Goal: Information Seeking & Learning: Learn about a topic

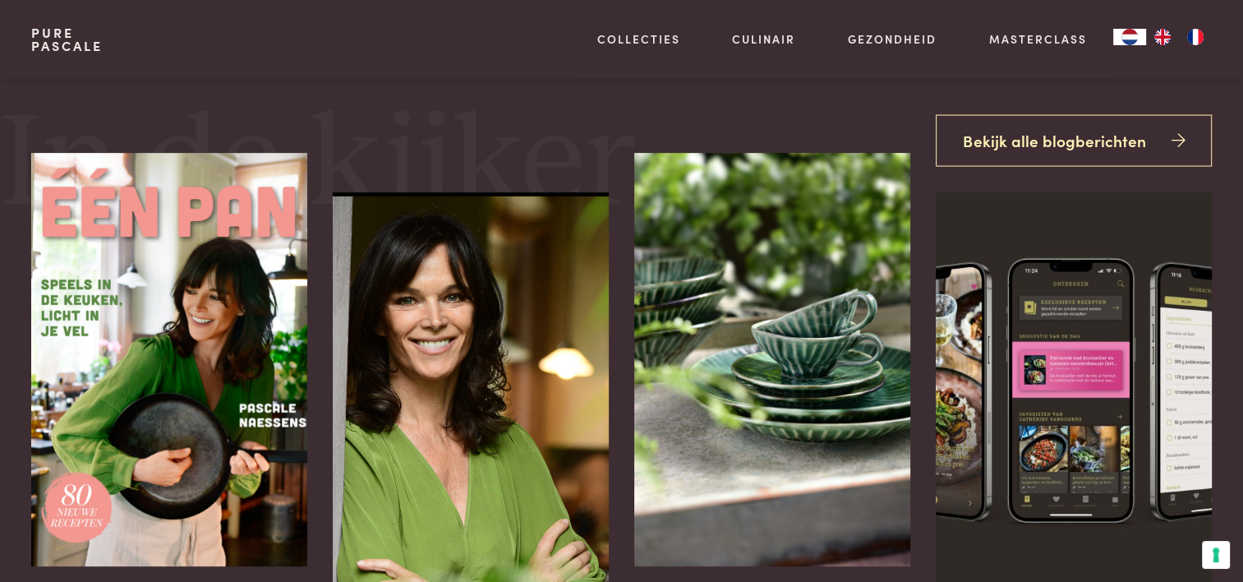
scroll to position [575, 0]
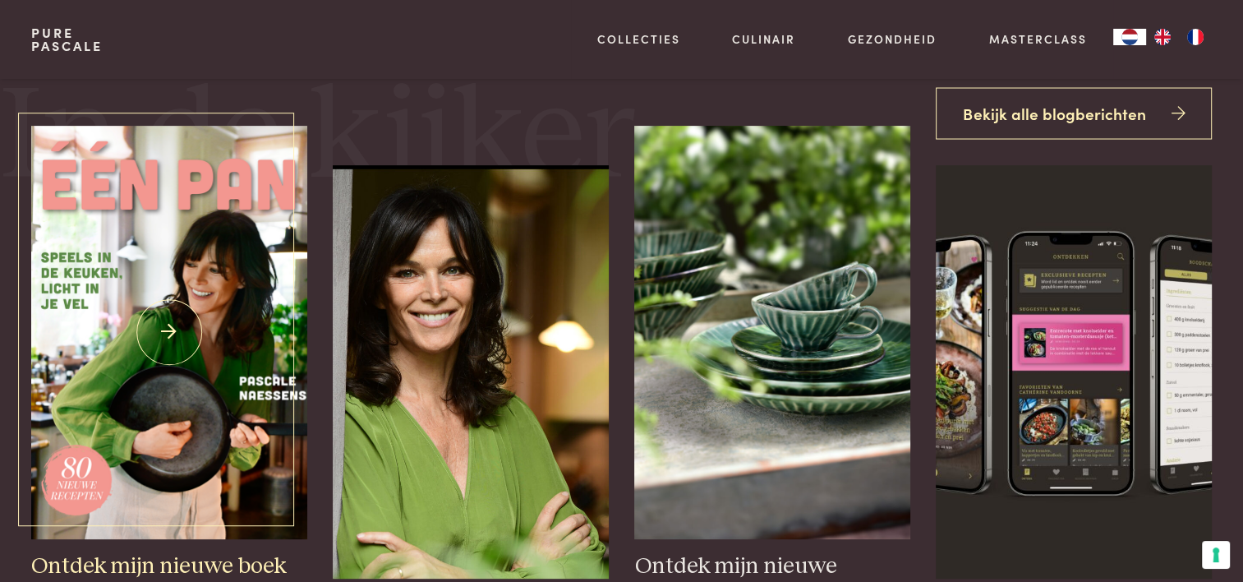
click at [167, 342] on img at bounding box center [168, 332] width 275 height 413
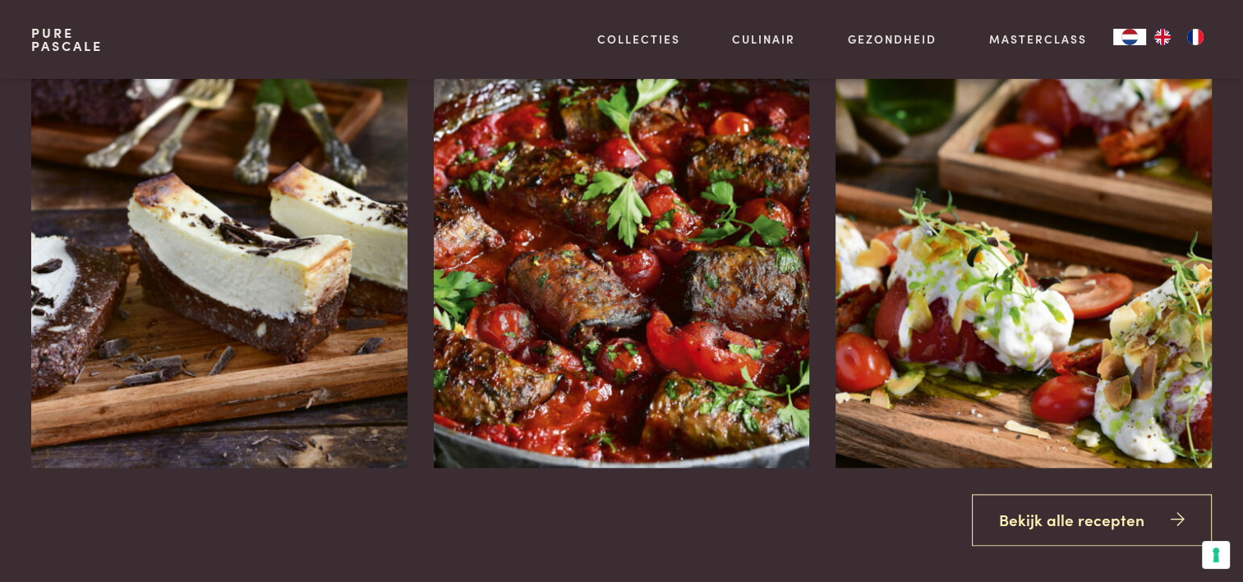
scroll to position [1890, 0]
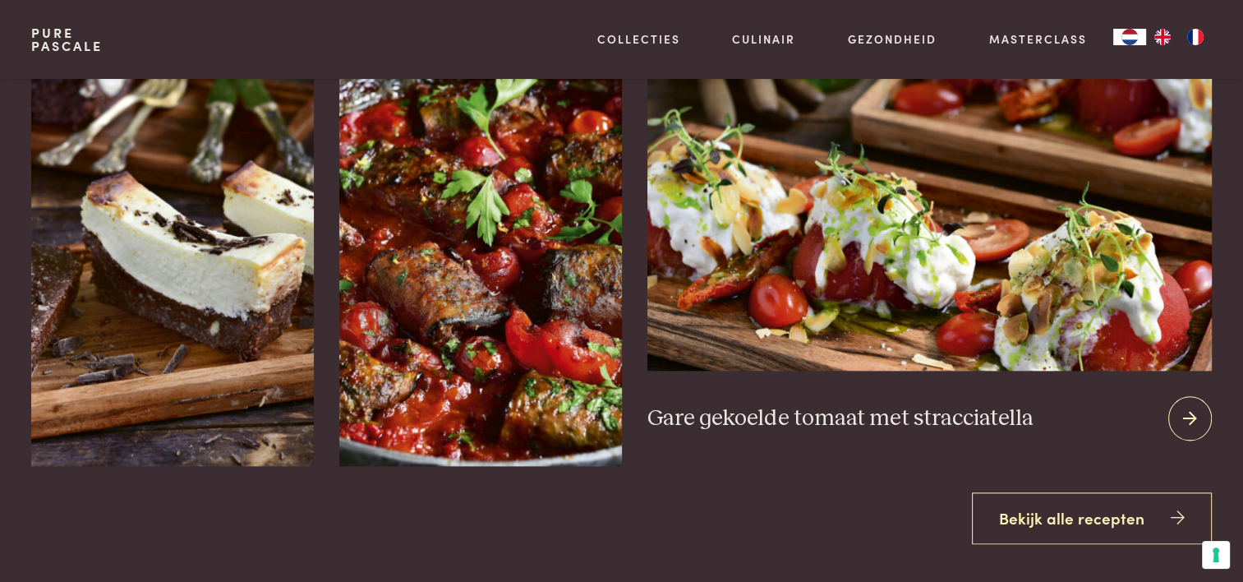
click at [1190, 408] on icon at bounding box center [1190, 419] width 14 height 24
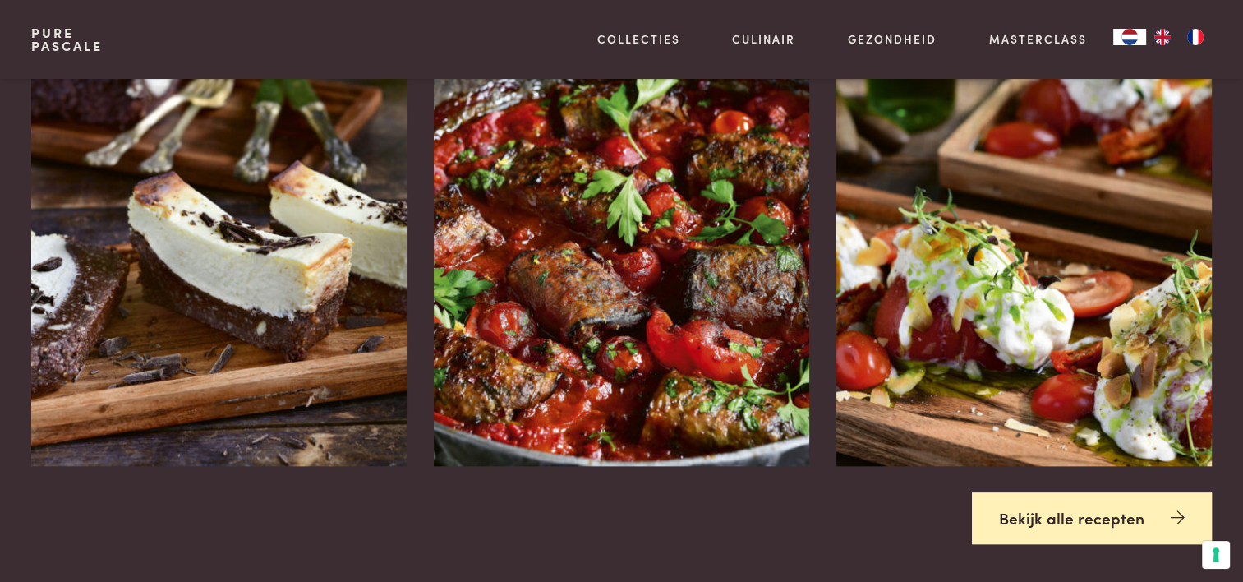
click at [1101, 513] on link "Bekijk alle recepten" at bounding box center [1092, 518] width 240 height 52
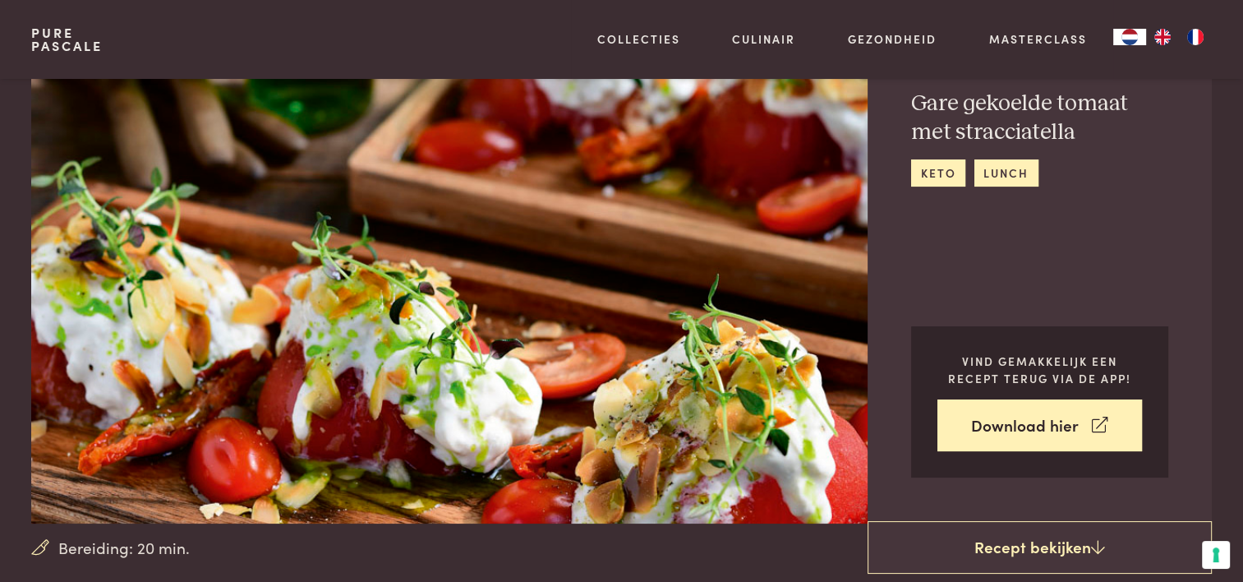
scroll to position [329, 0]
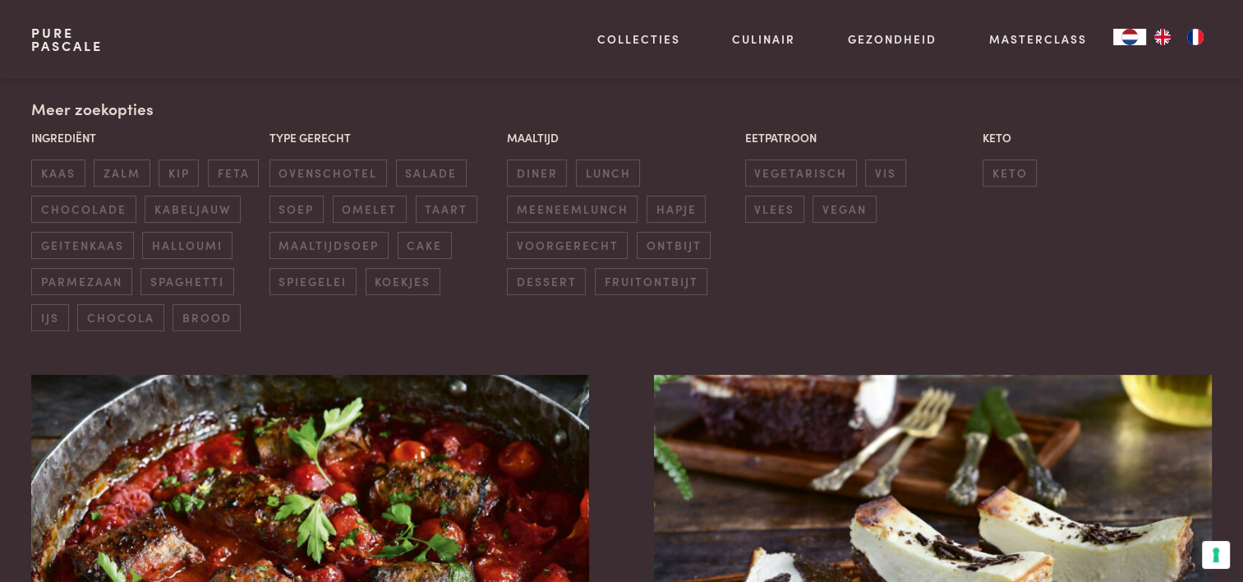
scroll to position [411, 0]
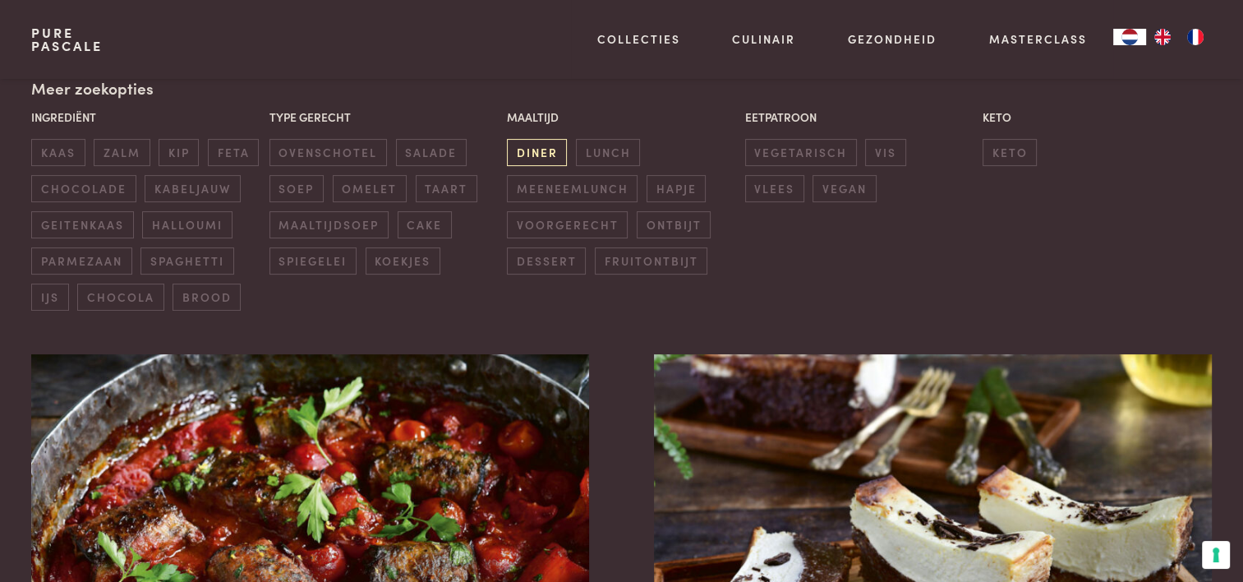
click at [547, 146] on span "diner" at bounding box center [537, 152] width 60 height 27
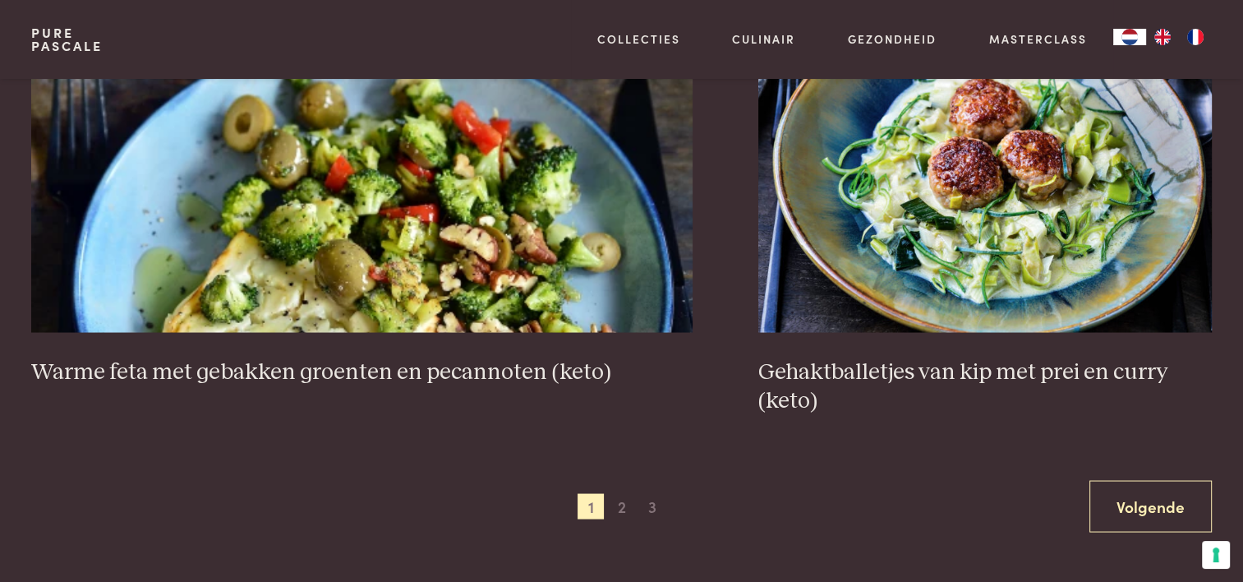
scroll to position [3088, 0]
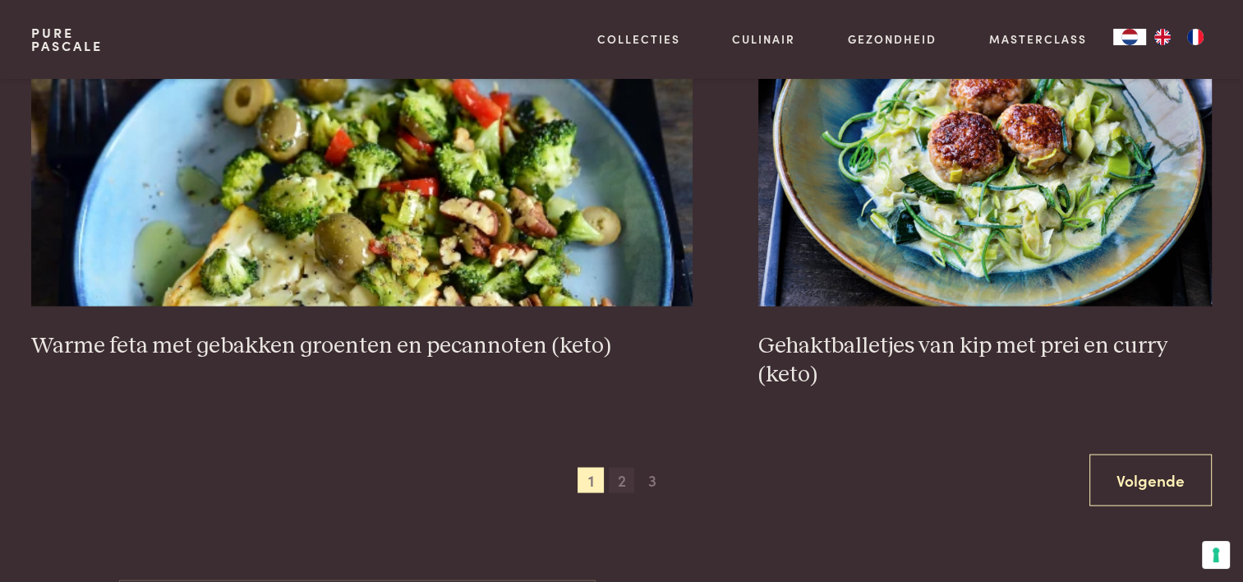
click at [622, 475] on span "2" at bounding box center [622, 480] width 26 height 26
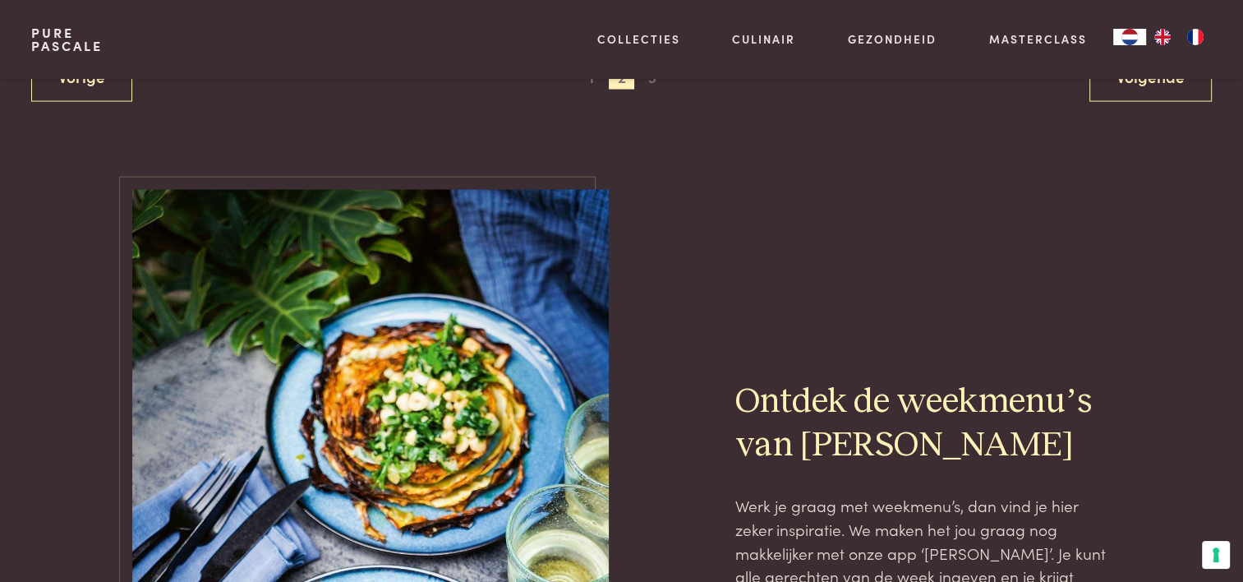
scroll to position [3663, 0]
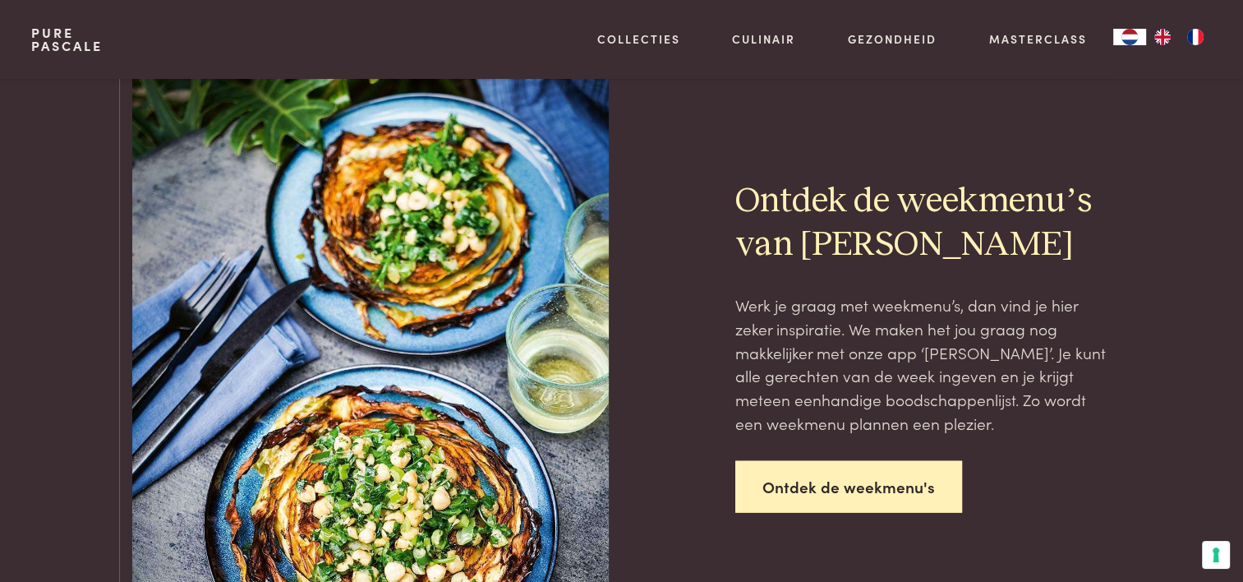
click at [829, 486] on link "Ontdek de weekmenu's" at bounding box center [848, 487] width 227 height 52
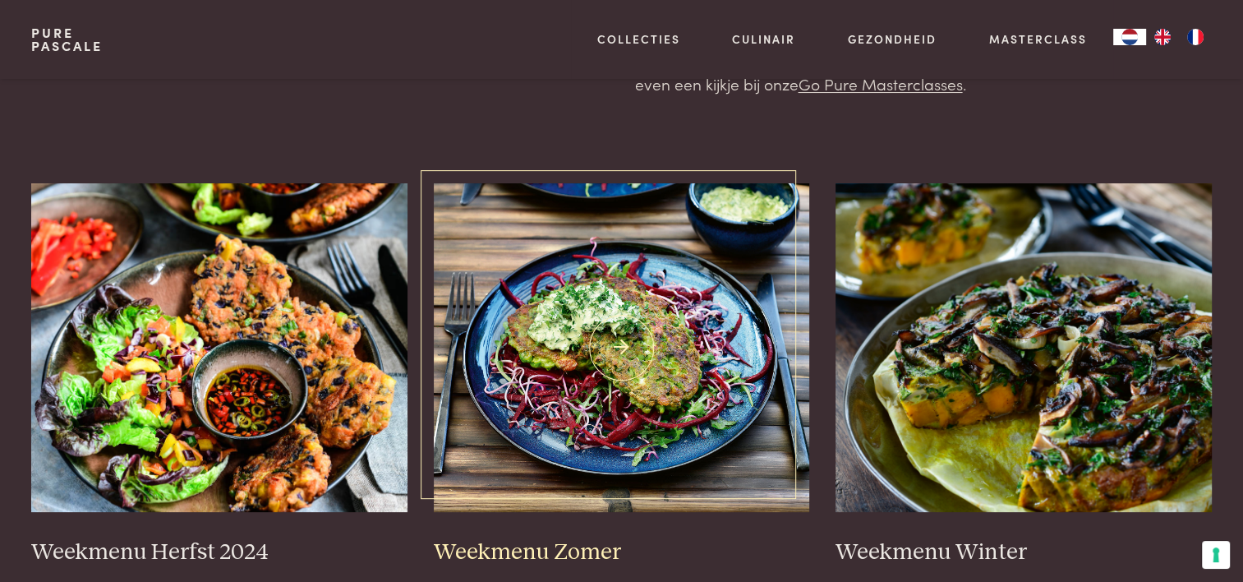
scroll to position [246, 0]
click at [605, 381] on img at bounding box center [622, 348] width 376 height 329
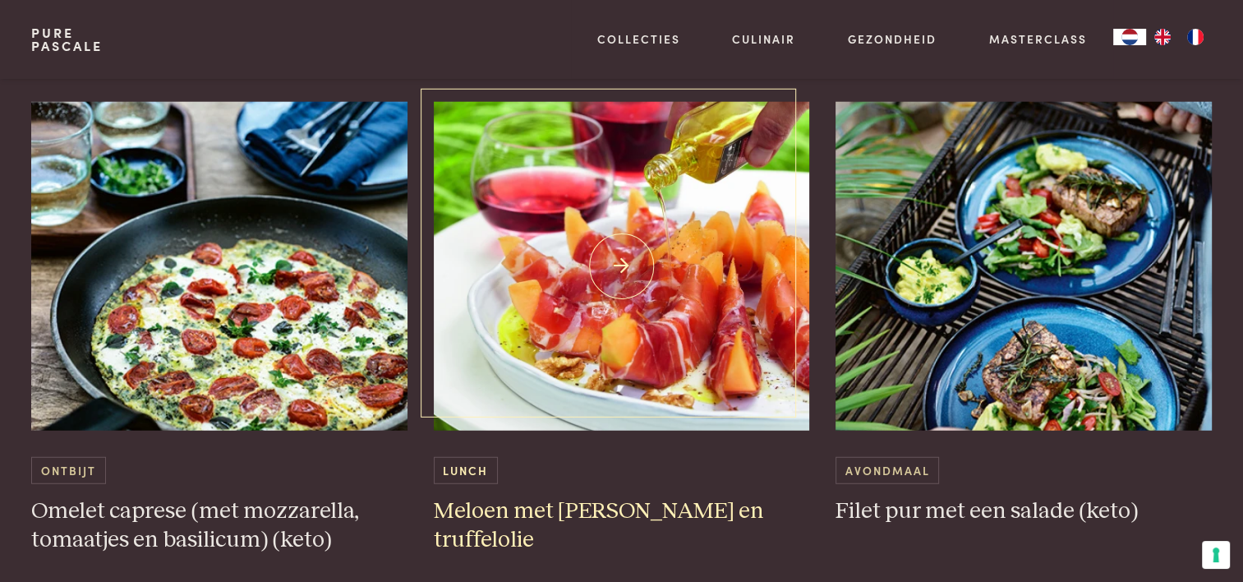
scroll to position [4354, 0]
